Goal: Find contact information: Find contact information

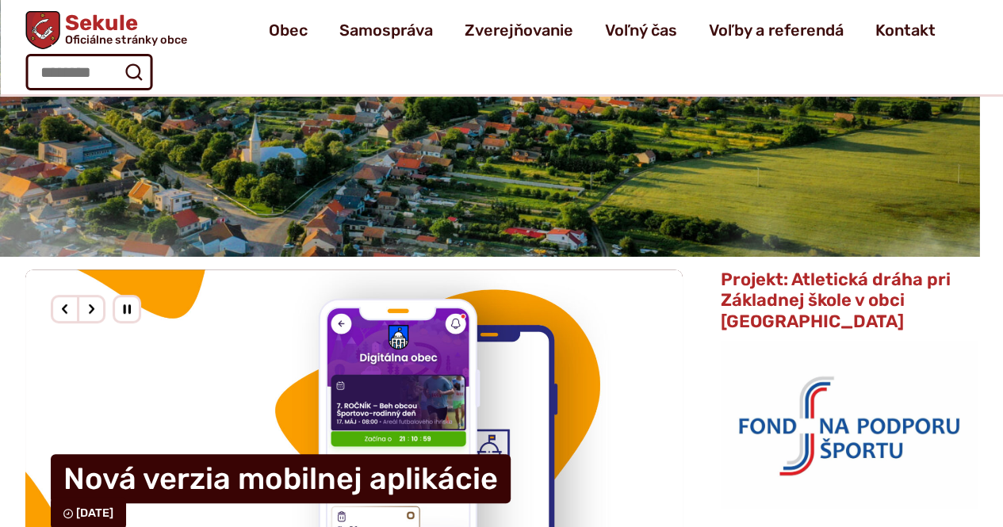
scroll to position [227, 0]
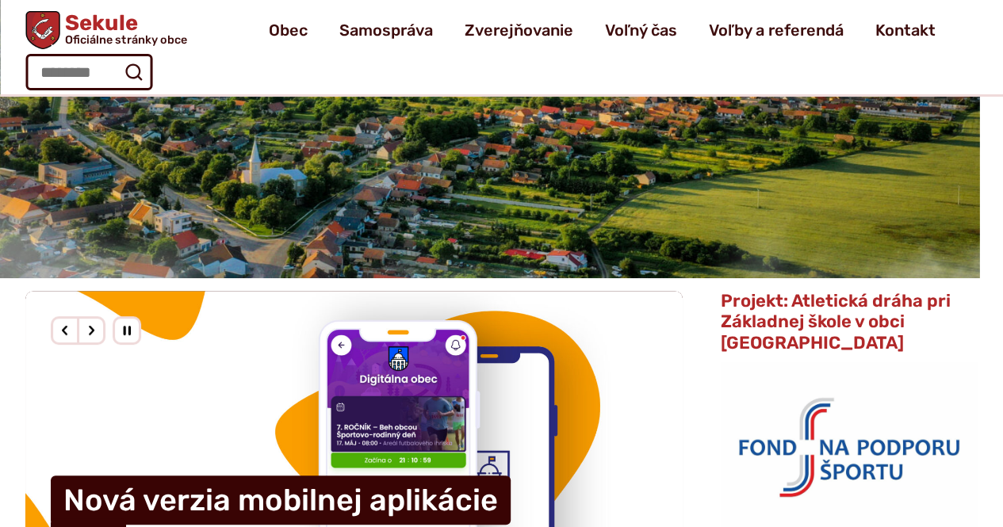
click at [873, 27] on li "Kontakt" at bounding box center [897, 30] width 76 height 44
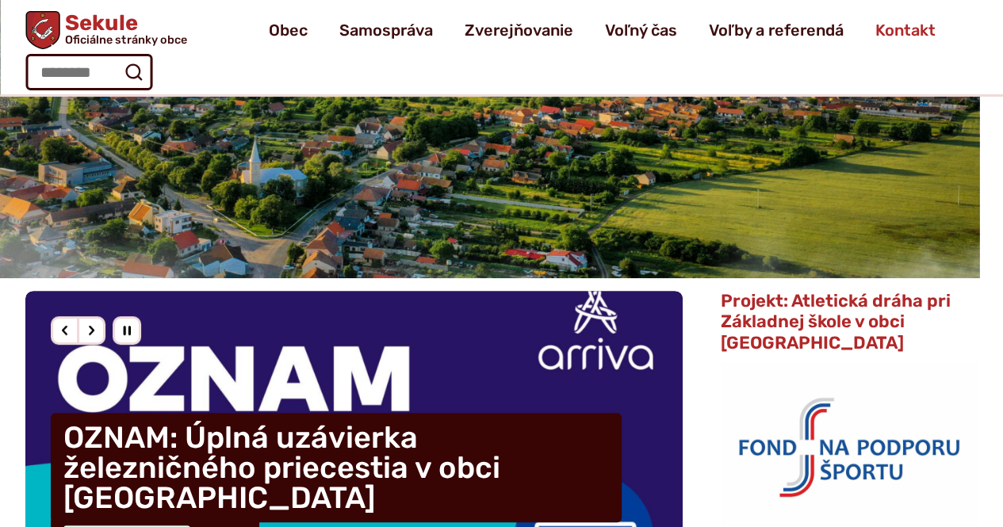
click at [913, 10] on span "Kontakt" at bounding box center [905, 30] width 60 height 44
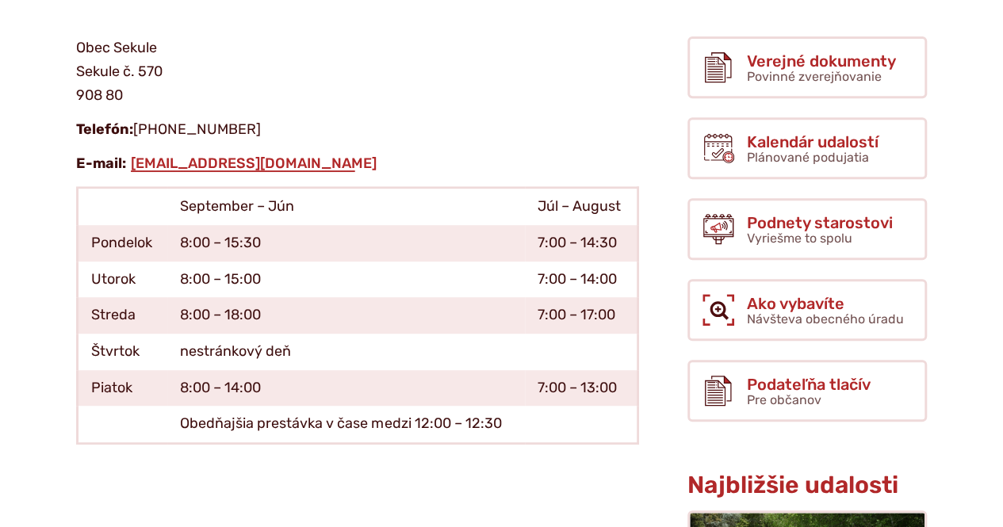
scroll to position [308, 0]
drag, startPoint x: 350, startPoint y: 334, endPoint x: 21, endPoint y: 272, distance: 335.6
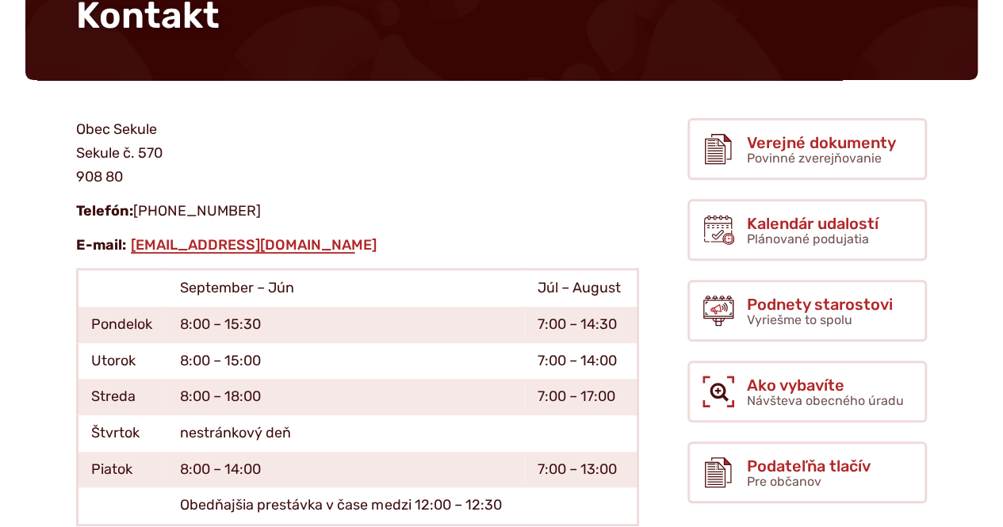
scroll to position [248, 0]
